Goal: Transaction & Acquisition: Purchase product/service

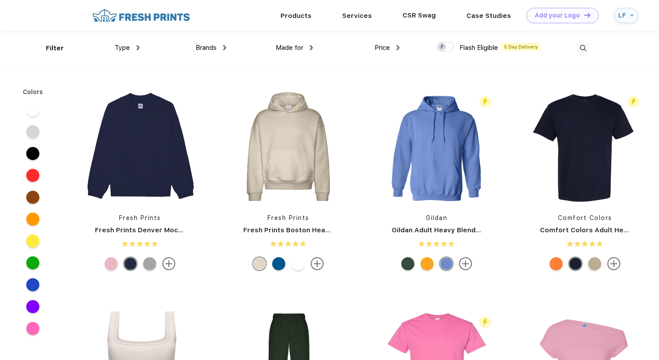
scroll to position [0, 0]
click at [203, 47] on span "Brands" at bounding box center [206, 47] width 21 height 8
click at [584, 49] on img at bounding box center [583, 48] width 14 height 14
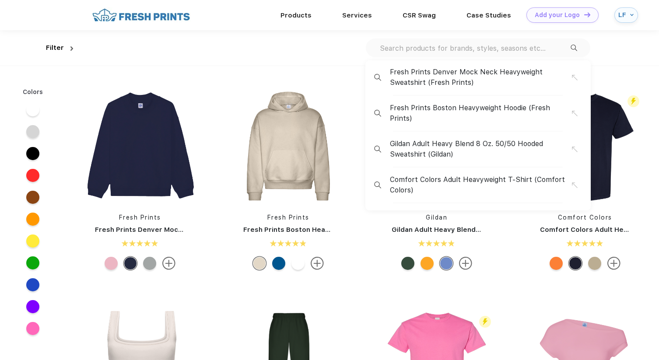
click at [513, 48] on input "text" at bounding box center [475, 48] width 192 height 10
paste input "The North Face Edge Stretch Soft Shell Jacket"
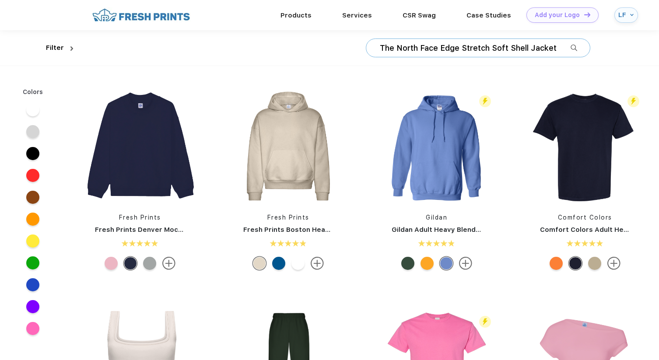
type input "The North Face Edge Stretch Soft Shell Jacket"
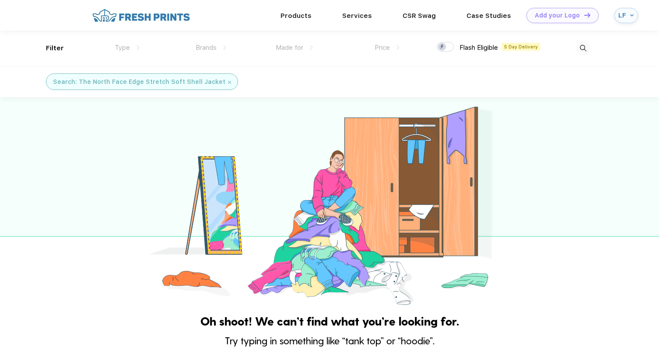
click at [578, 46] on img at bounding box center [583, 48] width 14 height 14
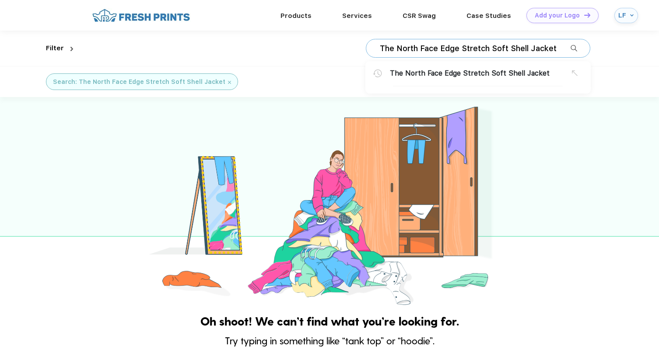
drag, startPoint x: 461, startPoint y: 49, endPoint x: 365, endPoint y: 48, distance: 95.8
click at [366, 48] on div "The North Face Edge Stretch Soft Shell Jacket The North Face Edge Stretch Soft …" at bounding box center [478, 48] width 224 height 19
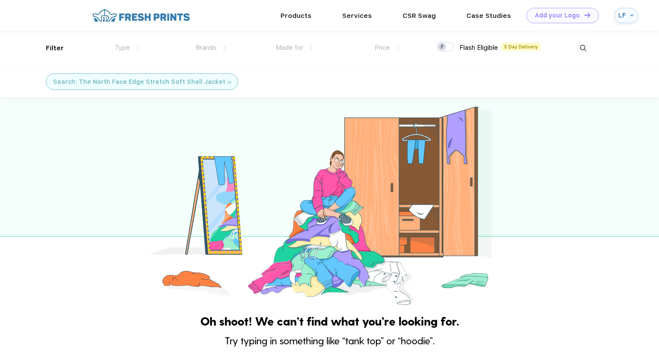
click at [585, 52] on img at bounding box center [583, 48] width 14 height 14
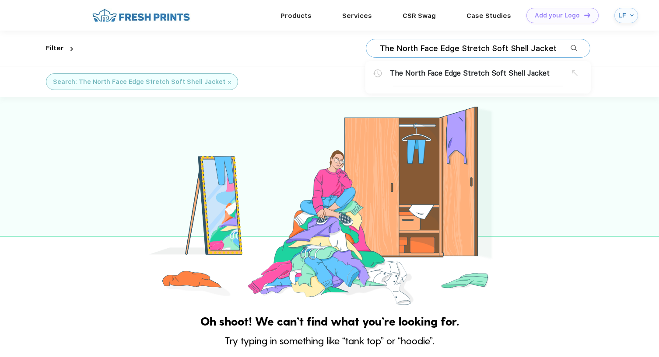
drag, startPoint x: 438, startPoint y: 49, endPoint x: 354, endPoint y: 46, distance: 84.0
click at [354, 46] on div "The North Face Edge Stretch Soft Shell Jacket The North Face Edge Stretch Soft …" at bounding box center [333, 48] width 513 height 35
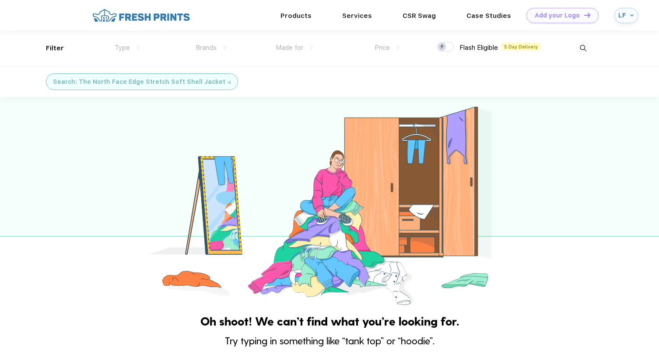
click at [219, 81] on div "Search: The North Face Edge Stretch Soft Shell Jacket" at bounding box center [142, 81] width 178 height 9
click at [228, 82] on img at bounding box center [229, 82] width 3 height 3
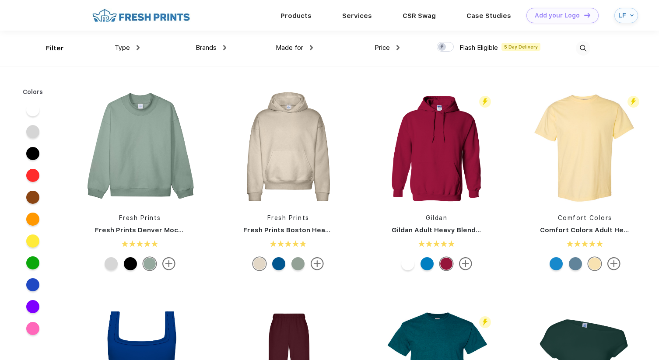
click at [585, 45] on img at bounding box center [583, 48] width 14 height 14
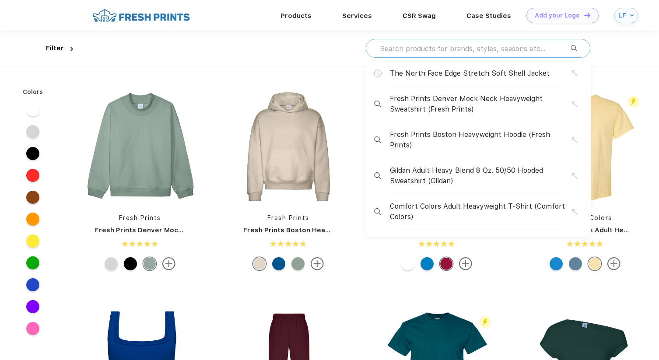
click at [459, 49] on input "text" at bounding box center [475, 49] width 192 height 10
paste input "The North Face Edge Stretch Soft Shell Jacket"
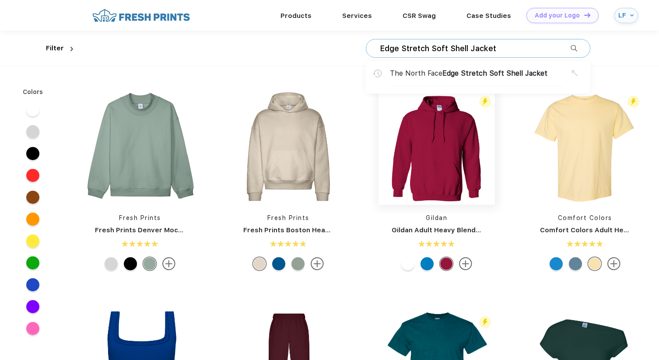
type input "Edge Stretch Soft Shell Jacket"
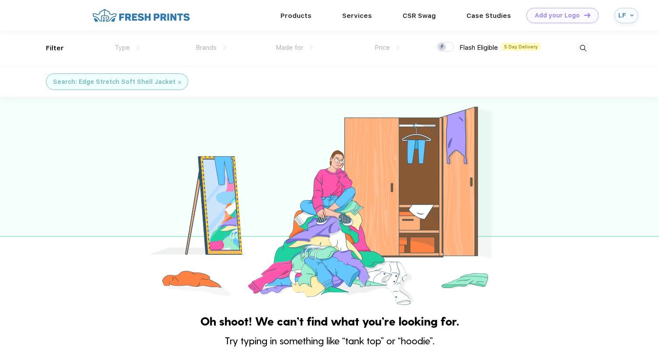
click at [178, 82] on img at bounding box center [179, 82] width 3 height 3
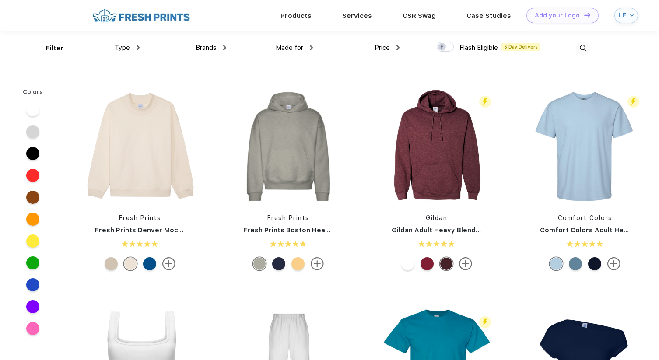
click at [209, 54] on div "Brands Most Popular Brands Moleskine Hydroflask Marine Layer S'well [PERSON_NAM…" at bounding box center [183, 48] width 87 height 35
click at [209, 46] on span "Brands" at bounding box center [206, 48] width 21 height 8
click at [217, 46] on div "Brands" at bounding box center [211, 48] width 31 height 10
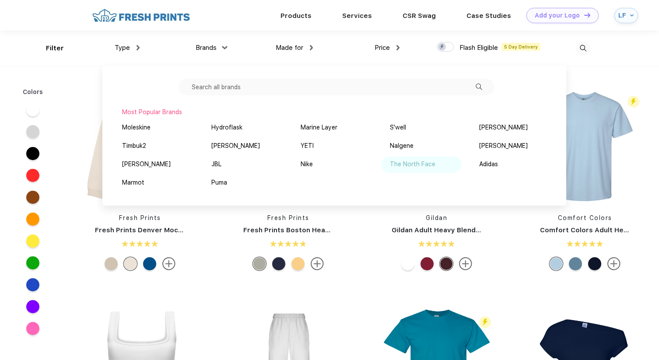
click at [401, 168] on div "The North Face" at bounding box center [412, 164] width 45 height 9
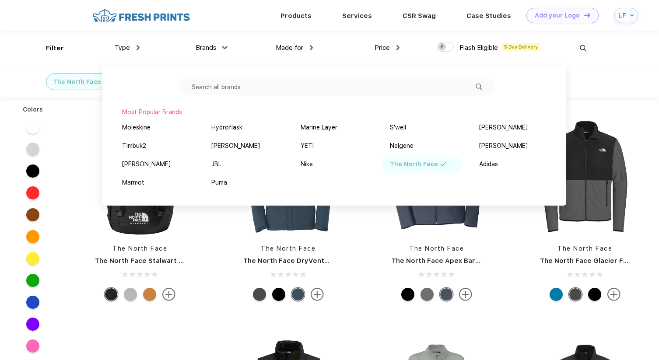
click at [455, 185] on div "Moleskine Hydroflask Marine Layer S'well [PERSON_NAME] Timbuk2 [PERSON_NAME] YE…" at bounding box center [334, 155] width 451 height 73
click at [490, 232] on img at bounding box center [436, 177] width 116 height 116
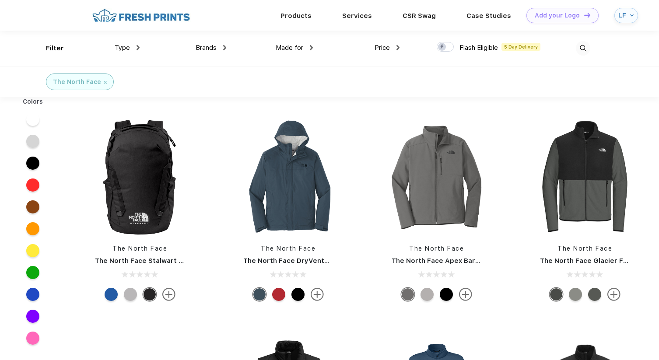
click at [304, 50] on div "Made for" at bounding box center [294, 48] width 37 height 10
click at [360, 158] on div "The North Face The North Face DryVent™ Rain Jacket" at bounding box center [288, 211] width 148 height 185
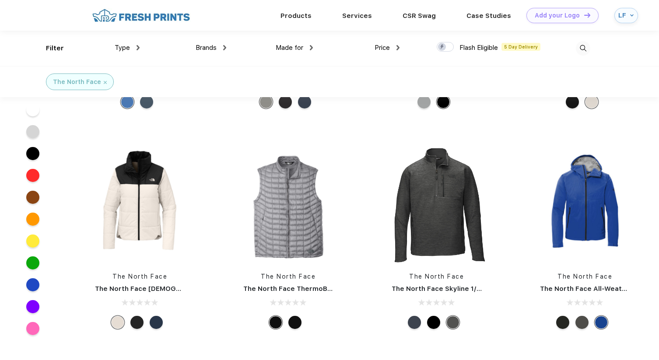
scroll to position [1627, 0]
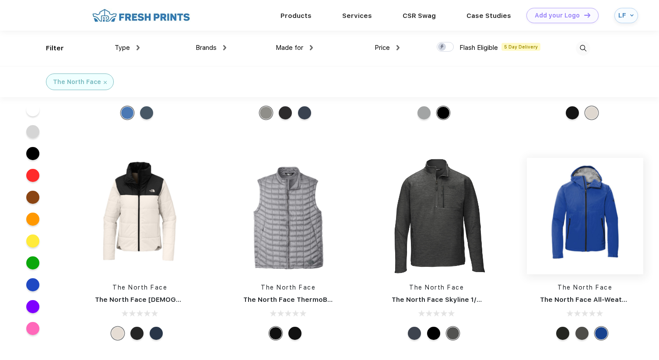
click at [570, 255] on img at bounding box center [585, 216] width 116 height 116
